Goal: Transaction & Acquisition: Obtain resource

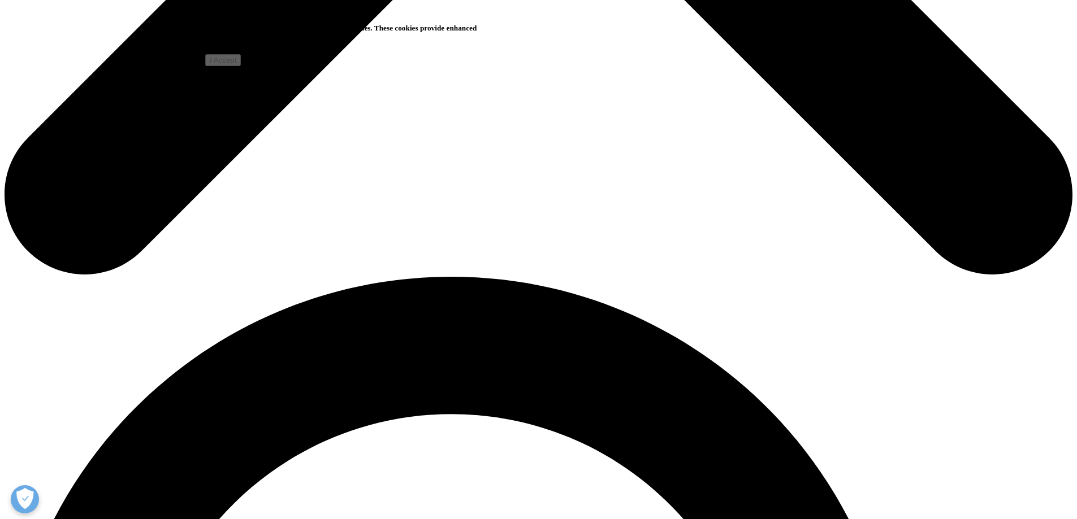
scroll to position [1017, 0]
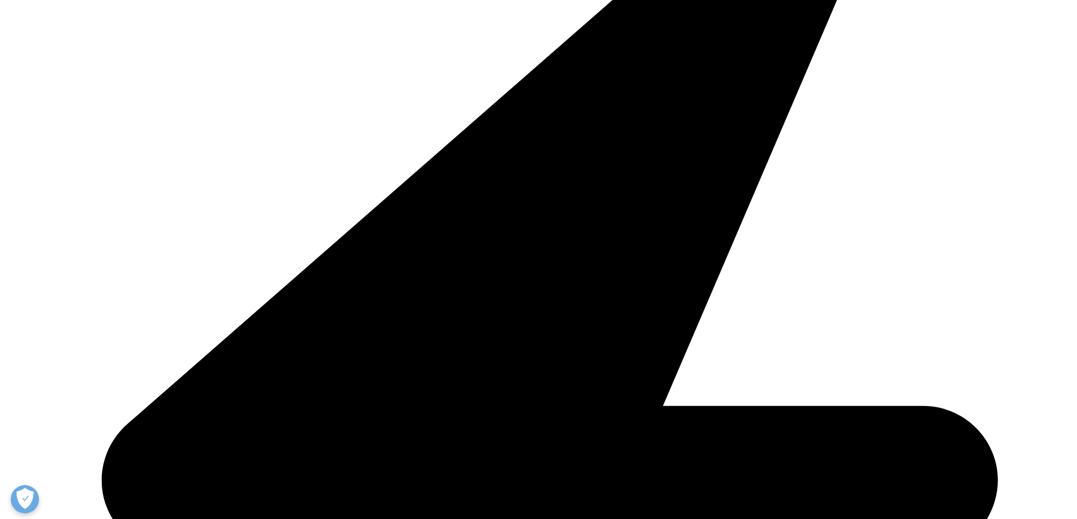
scroll to position [396, 0]
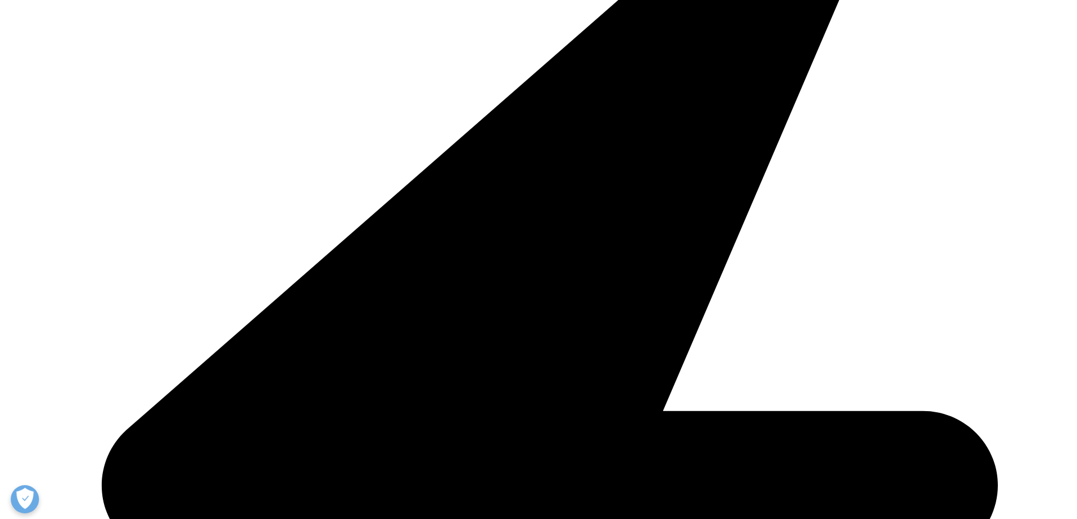
paste input "Chia-Wen Luo"
drag, startPoint x: 301, startPoint y: 293, endPoint x: 281, endPoint y: 289, distance: 20.7
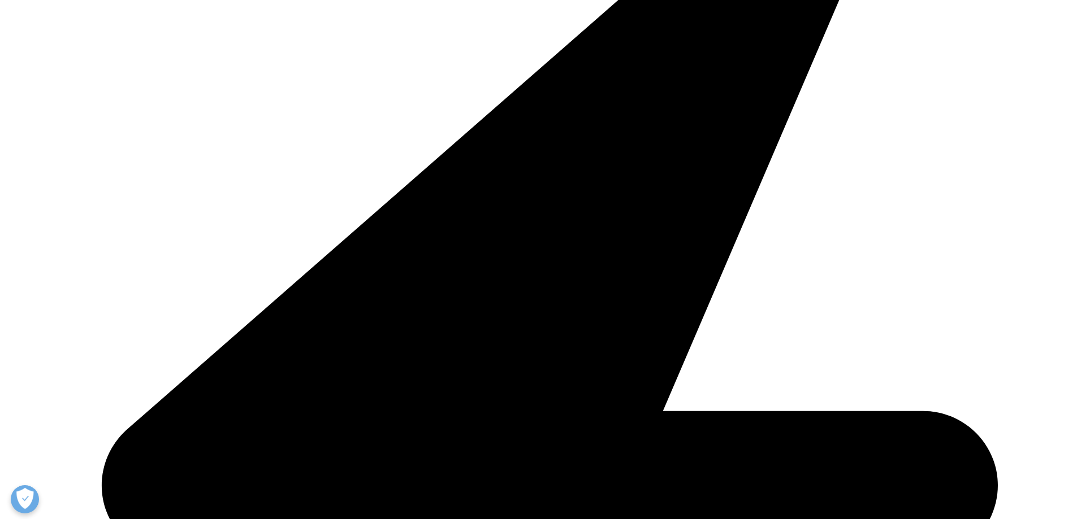
type input "Chia-Wen"
paste input "Luo"
type input "Luo"
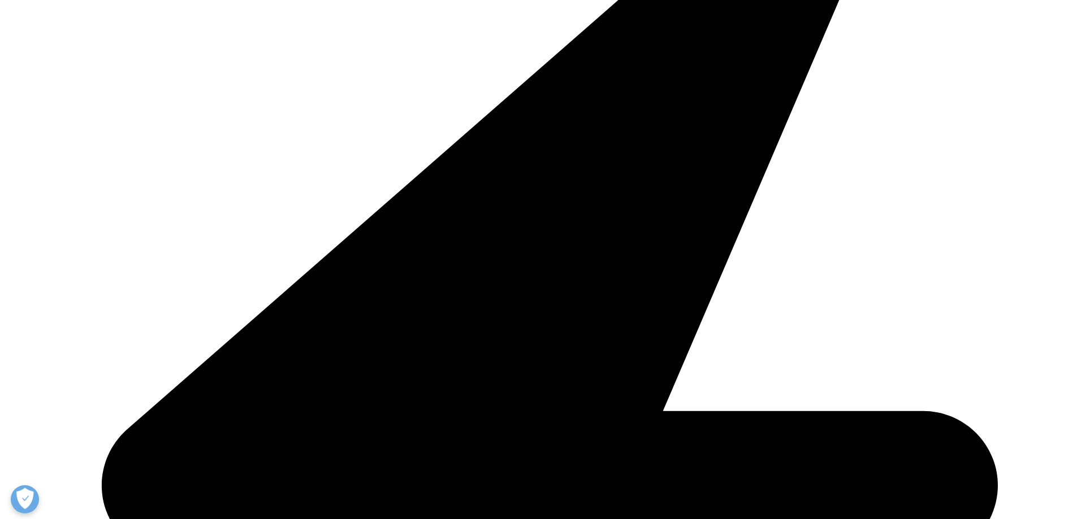
paste input "cwluo@narlabs.org.tw"
type input "cwluo@narlabs.org.tw"
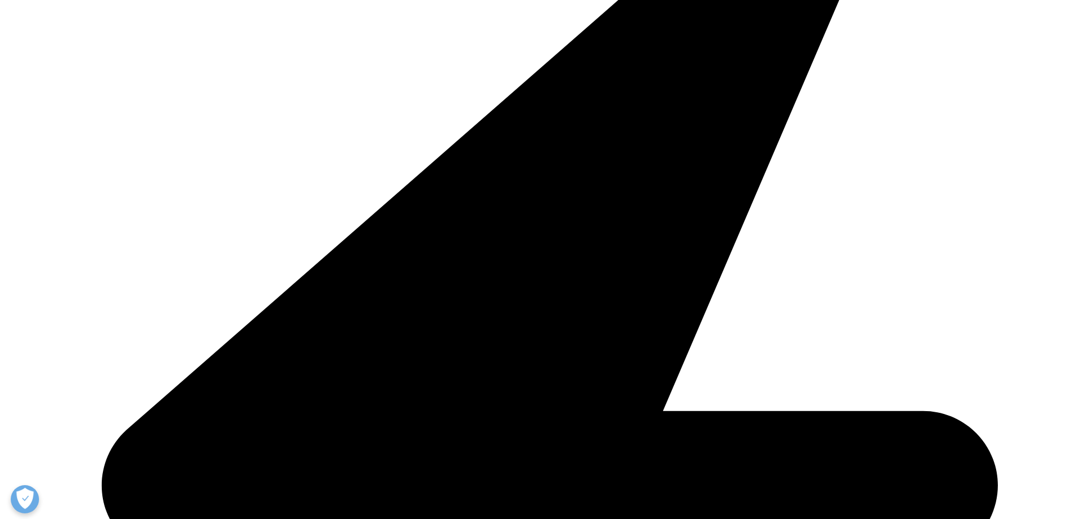
paste input "Research Assistant"
type input "Research Assistant"
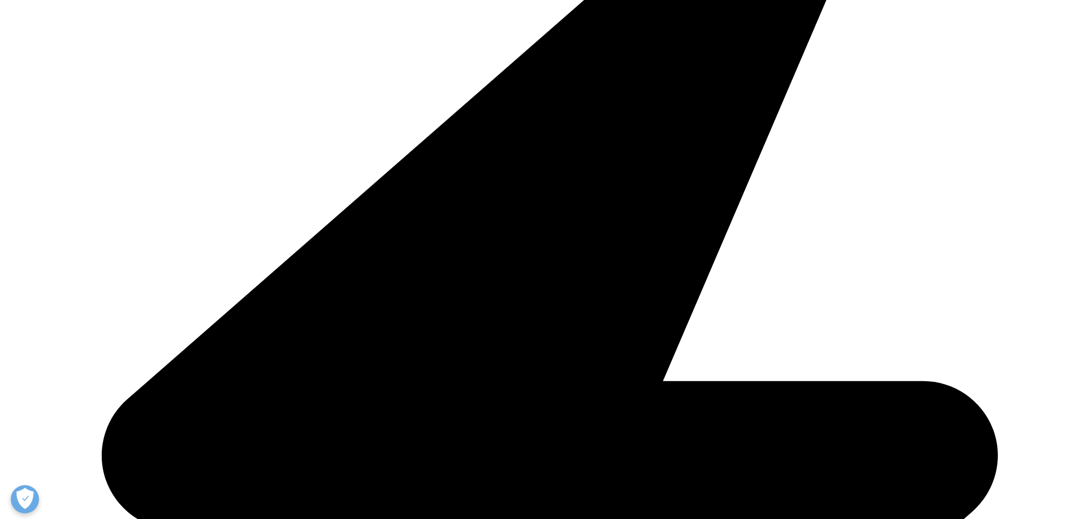
scroll to position [452, 0]
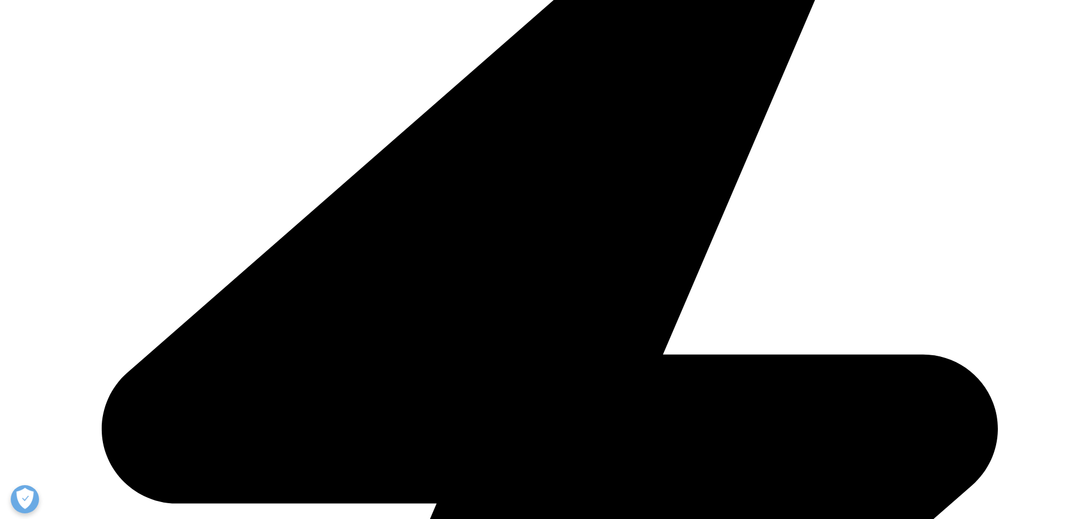
paste input "National Institutes of Applied Research"
type input "National Institutes of Applied Research"
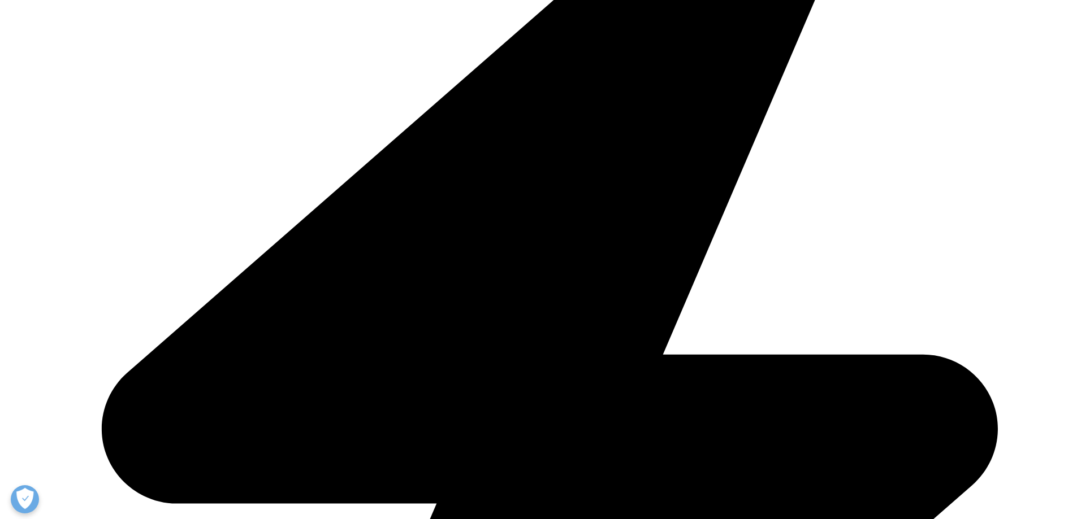
select select "Taiwan"
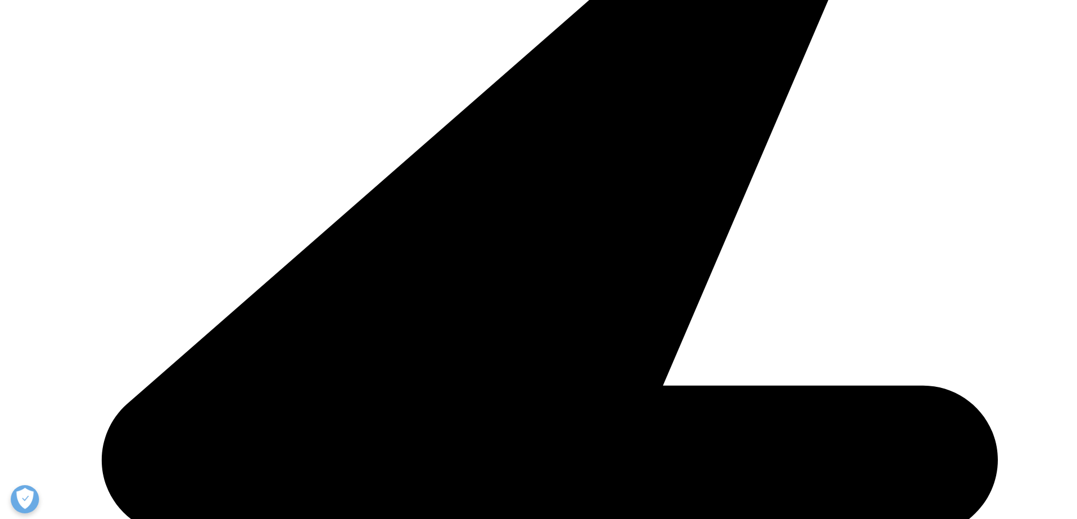
scroll to position [544, 667]
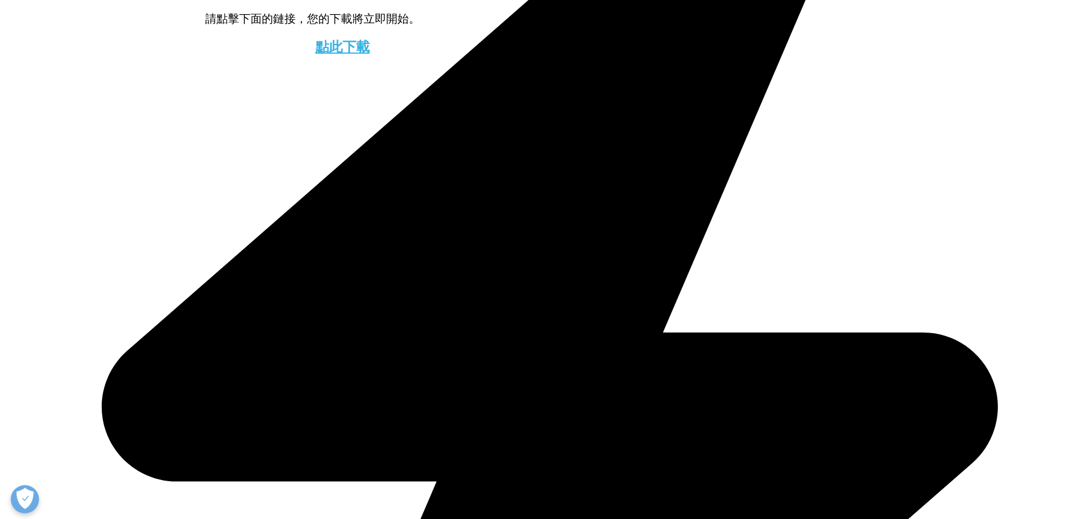
scroll to position [71, 274]
click at [340, 54] on font "點此下載" at bounding box center [342, 47] width 54 height 15
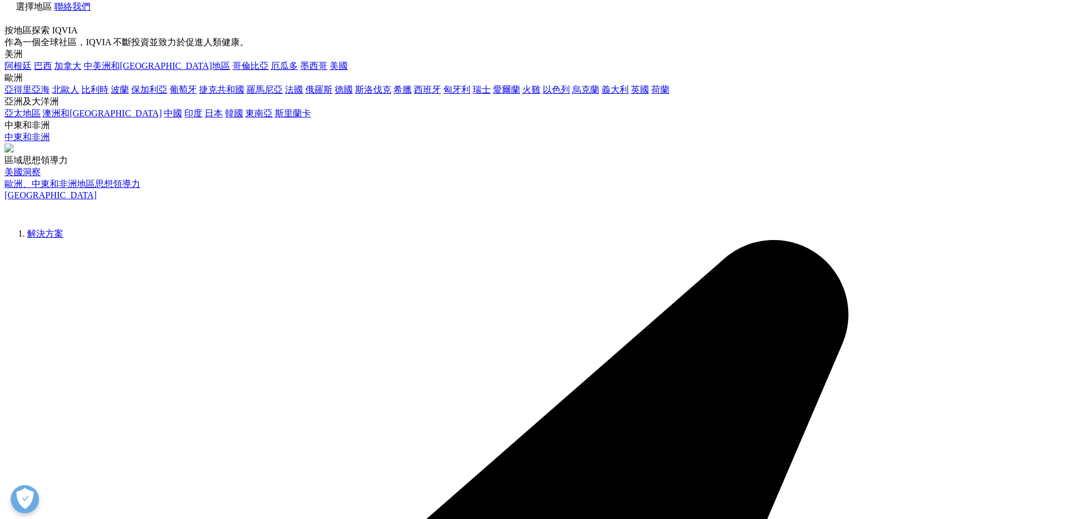
scroll to position [0, 0]
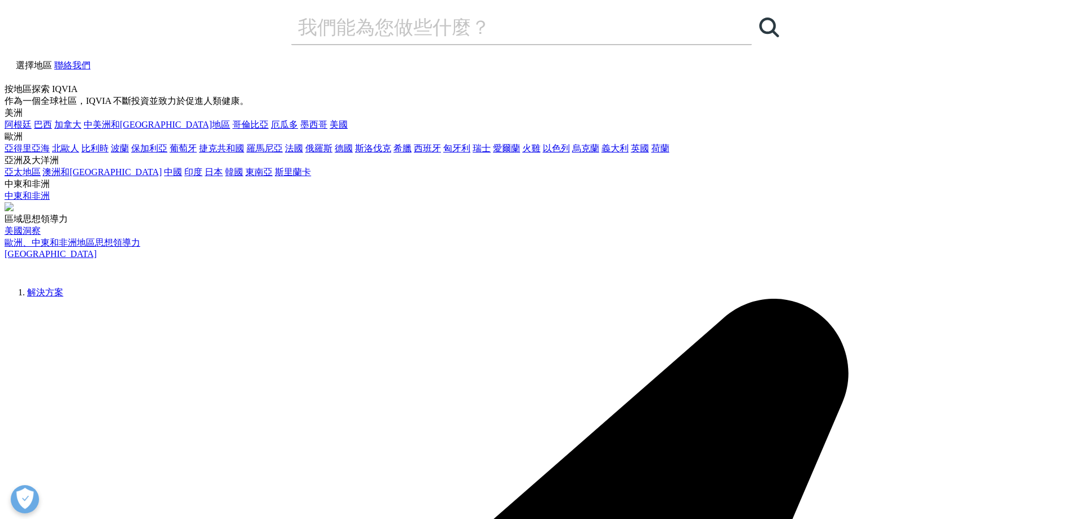
drag, startPoint x: 212, startPoint y: 141, endPoint x: 582, endPoint y: 144, distance: 369.7
copy font "2029年全球藥物使用展望"
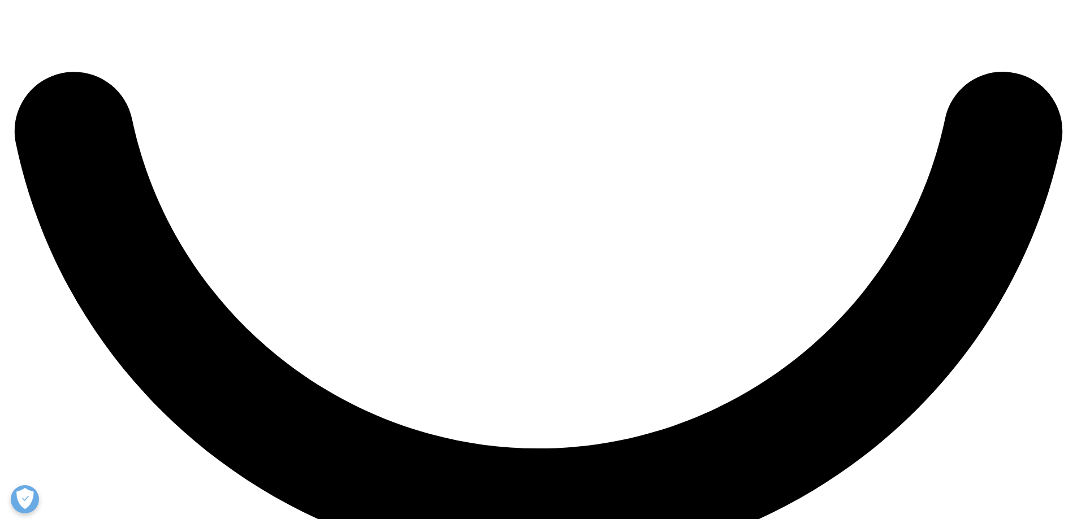
scroll to position [2736, 0]
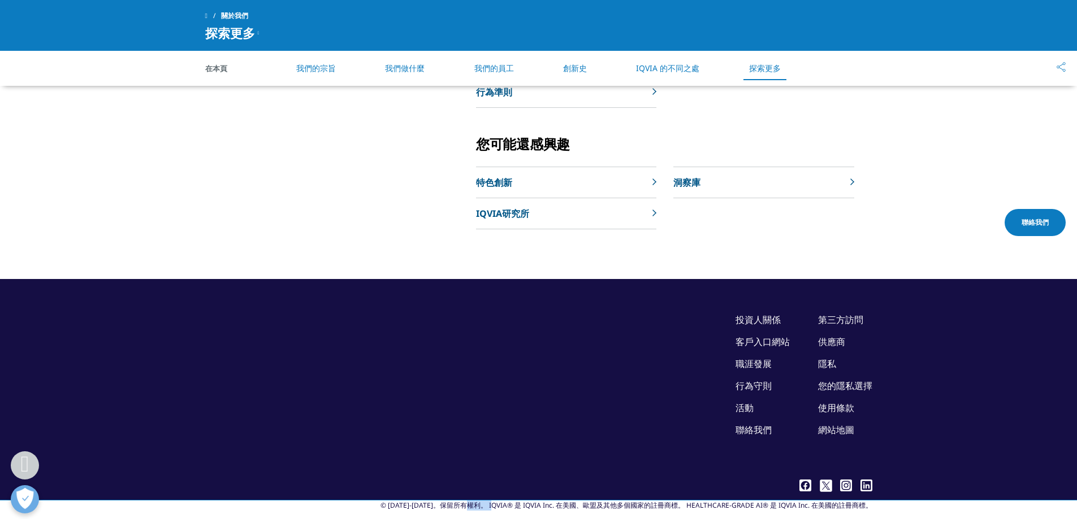
drag, startPoint x: 489, startPoint y: 484, endPoint x: 508, endPoint y: 486, distance: 18.7
click at [508, 501] on font "© [DATE]-[DATE]。保留所有權利。 IQVIA® 是 IQVIA Inc. 在美國、歐盟及其他多個國家的註冊商標。 HEALTHCARE" at bounding box center [554, 506] width 349 height 10
